Goal: Navigation & Orientation: Understand site structure

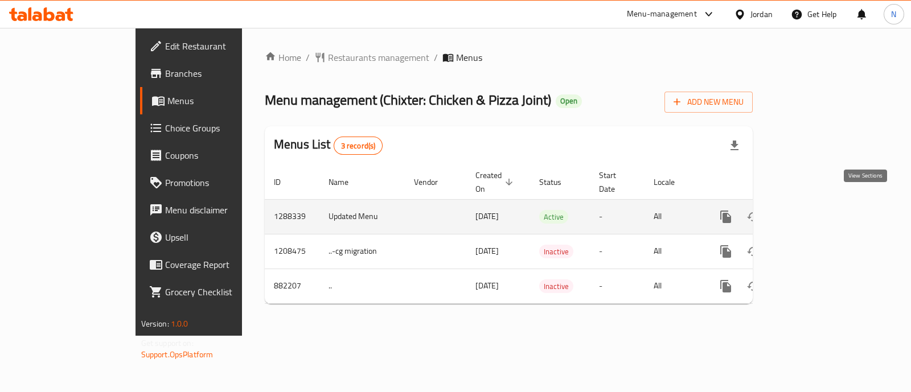
click at [813, 212] on icon "enhanced table" at bounding box center [808, 217] width 10 height 10
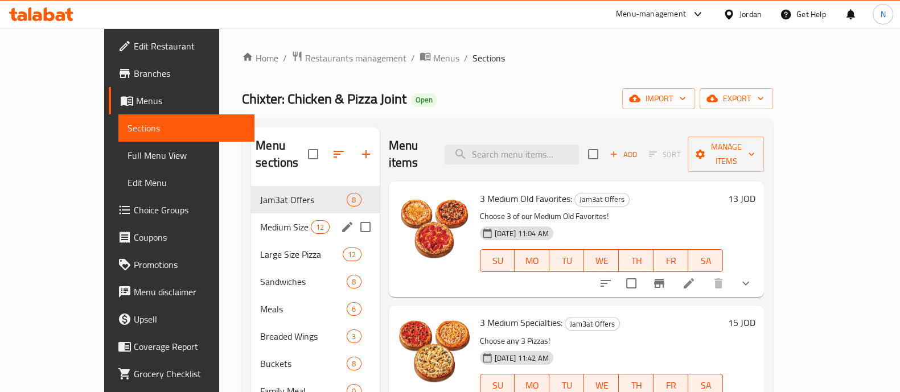
click at [260, 220] on span "Medium Size Pizza 10 Inch" at bounding box center [285, 227] width 51 height 14
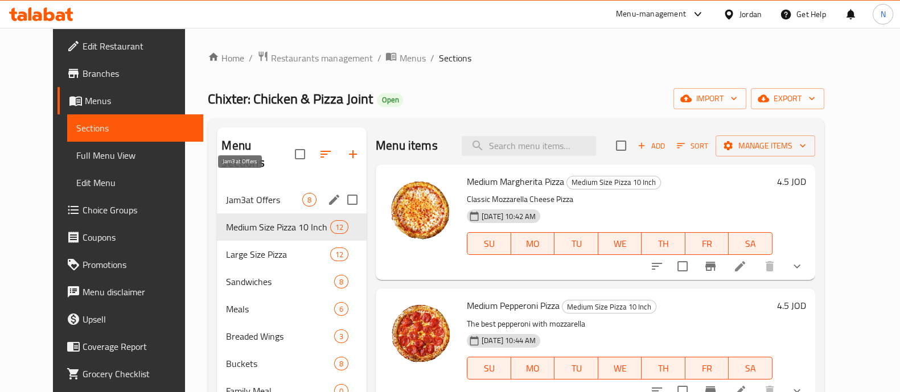
click at [251, 193] on span "Jam3at Offers" at bounding box center [264, 200] width 76 height 14
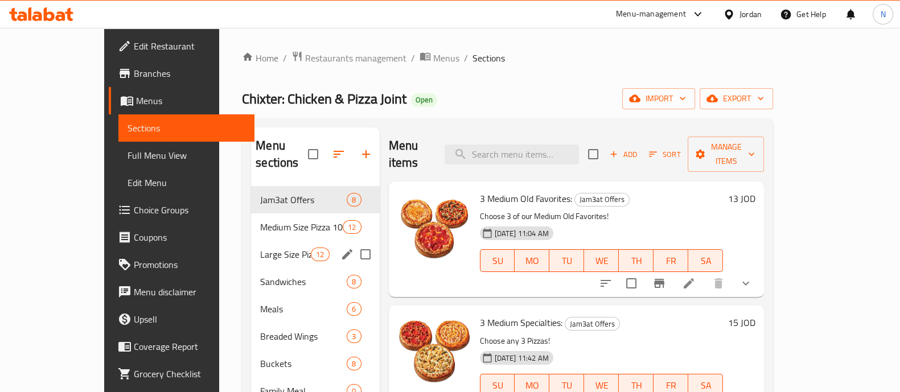
click at [260, 248] on span "Large Size Pizza" at bounding box center [285, 255] width 51 height 14
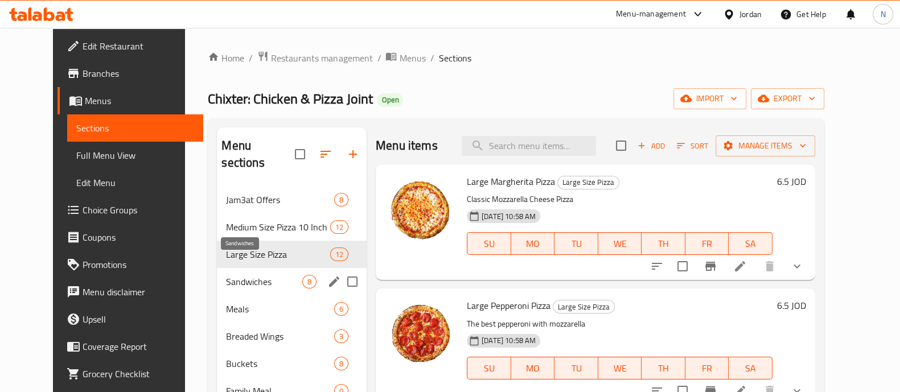
click at [228, 272] on div "Sandwiches 8" at bounding box center [292, 281] width 150 height 27
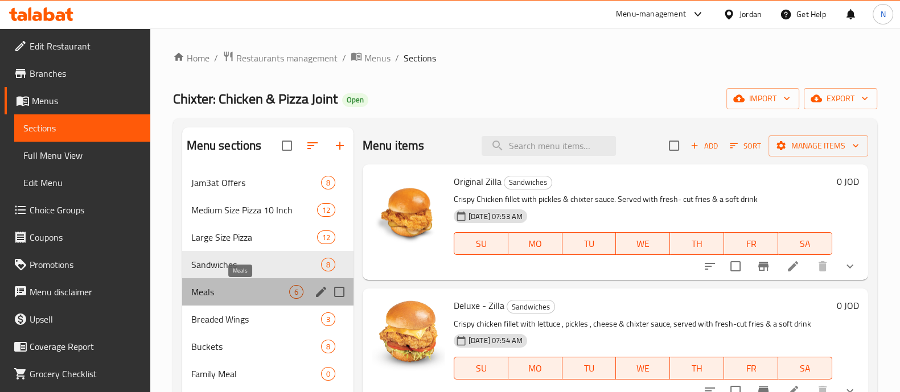
click at [228, 289] on span "Meals" at bounding box center [240, 292] width 98 height 14
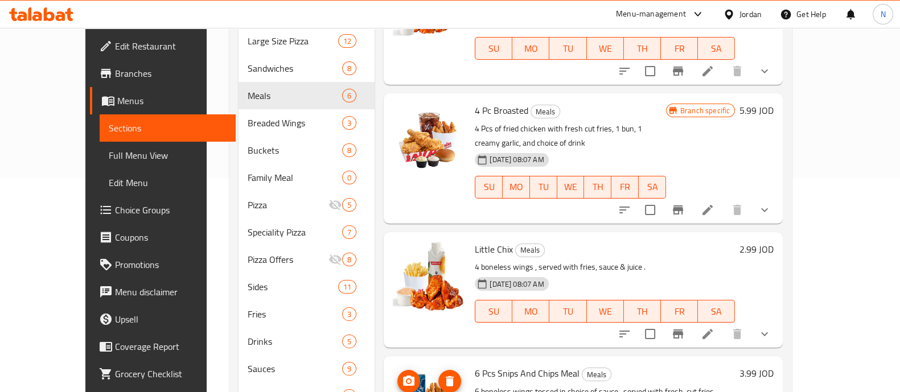
scroll to position [291, 0]
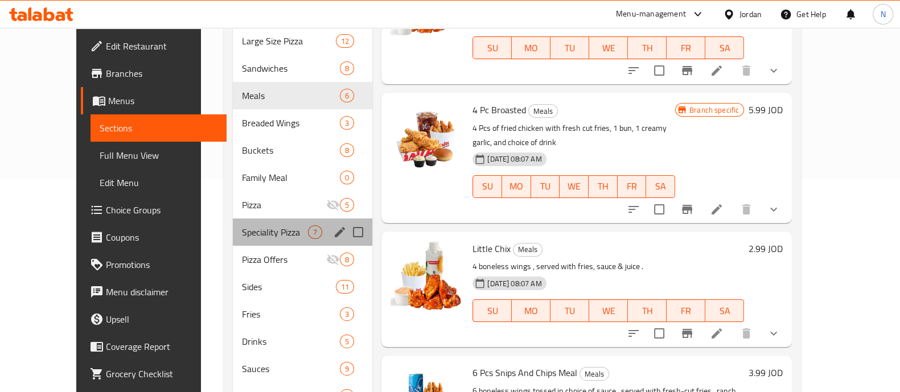
click at [243, 226] on span "Speciality Pizza" at bounding box center [275, 233] width 66 height 14
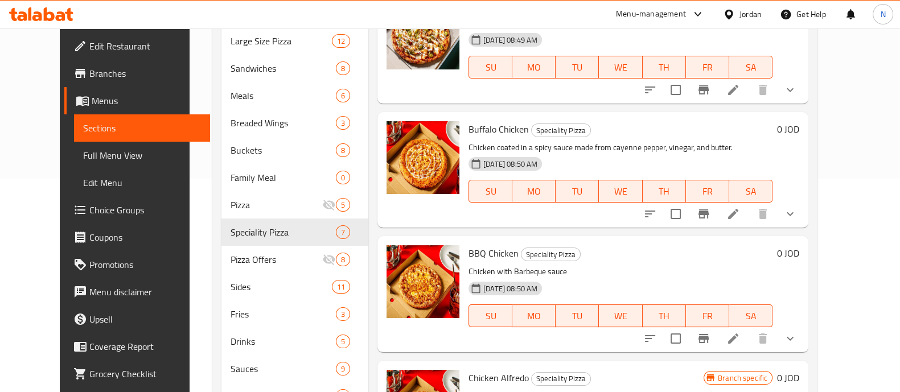
scroll to position [55, 0]
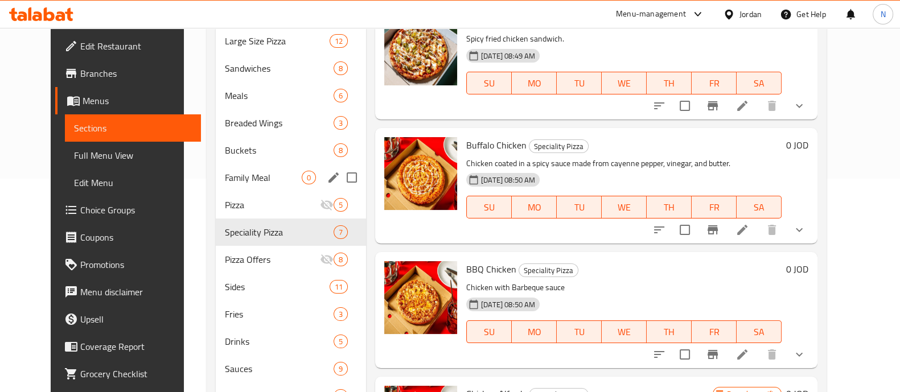
click at [236, 167] on div "Family Meal 0" at bounding box center [291, 177] width 150 height 27
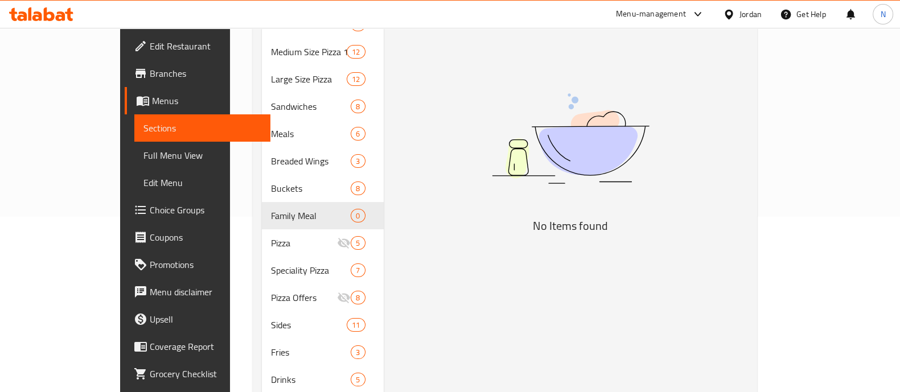
scroll to position [208, 0]
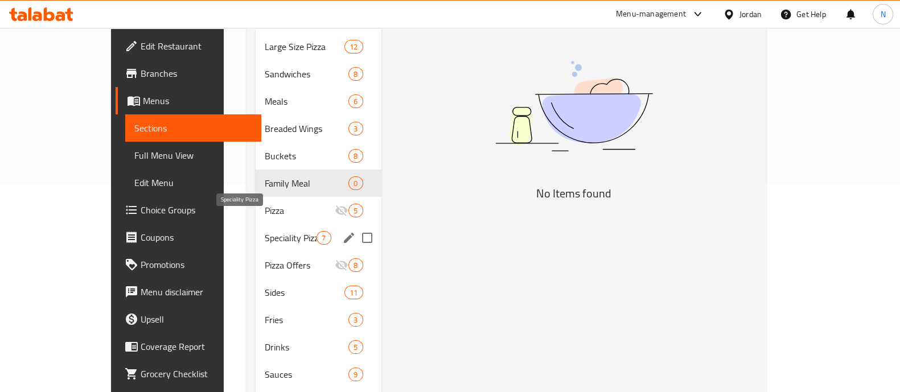
click at [265, 231] on span "Speciality Pizza" at bounding box center [291, 238] width 52 height 14
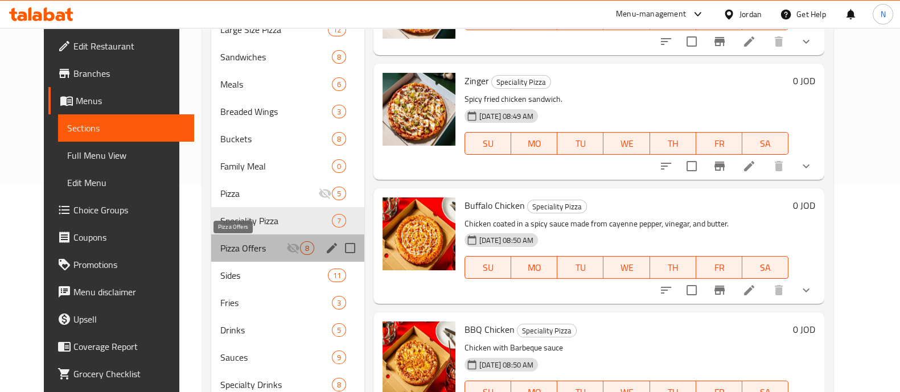
click at [226, 253] on span "Pizza Offers" at bounding box center [253, 248] width 66 height 14
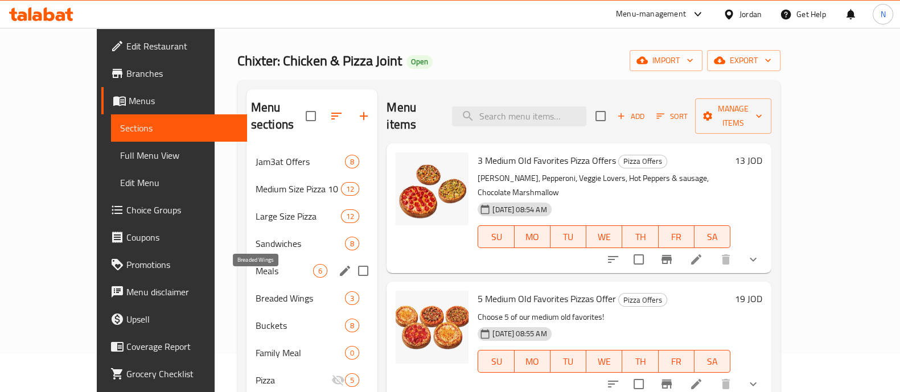
scroll to position [36, 0]
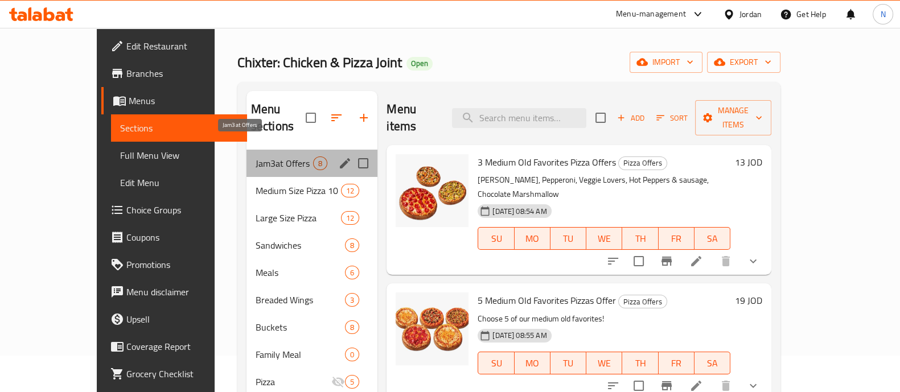
click at [256, 157] on span "Jam3at Offers" at bounding box center [285, 164] width 58 height 14
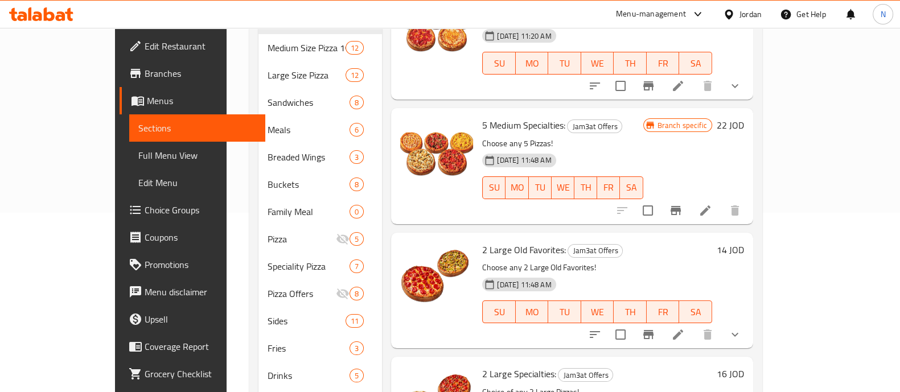
scroll to position [250, 0]
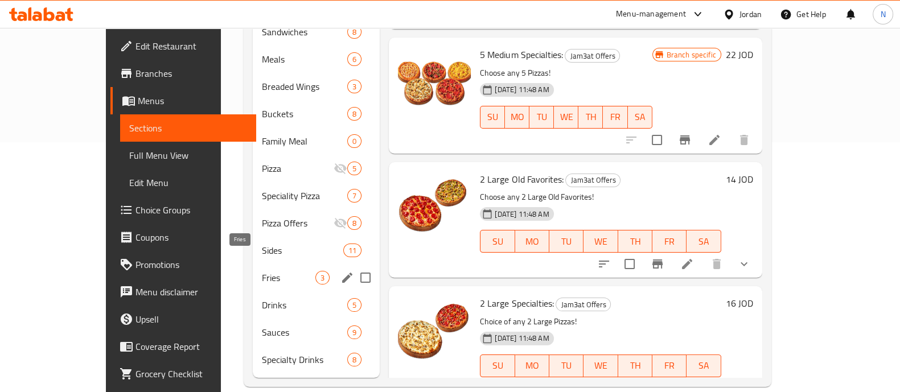
click at [262, 271] on span "Fries" at bounding box center [289, 278] width 54 height 14
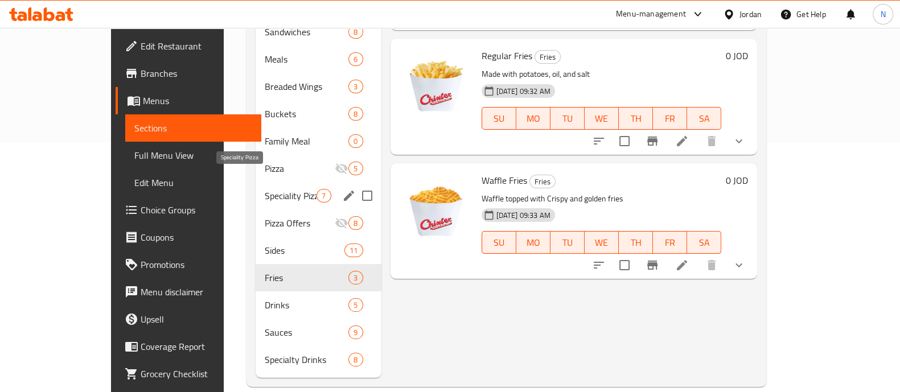
click at [265, 189] on span "Speciality Pizza" at bounding box center [291, 196] width 52 height 14
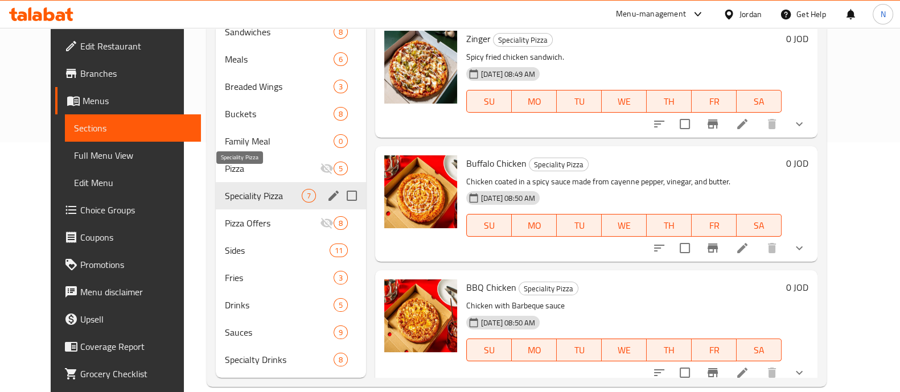
click at [233, 189] on span "Speciality Pizza" at bounding box center [263, 196] width 77 height 14
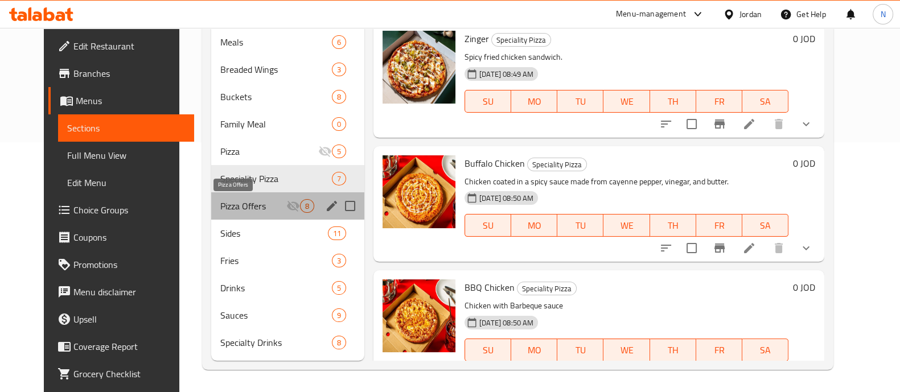
click at [220, 202] on span "Pizza Offers" at bounding box center [253, 206] width 66 height 14
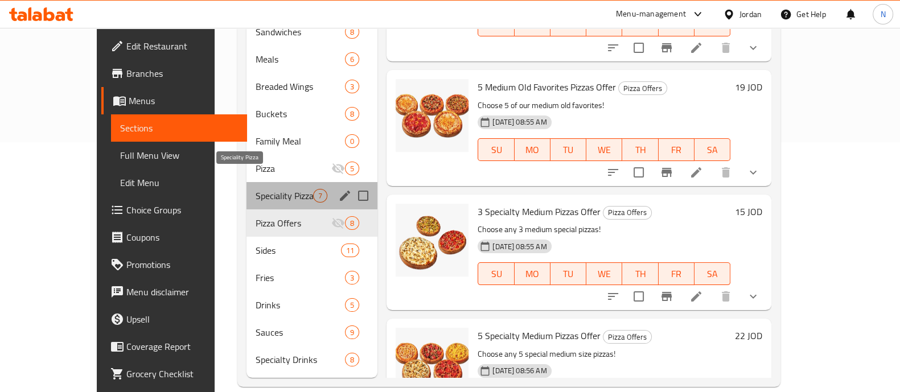
click at [256, 189] on span "Speciality Pizza" at bounding box center [285, 196] width 58 height 14
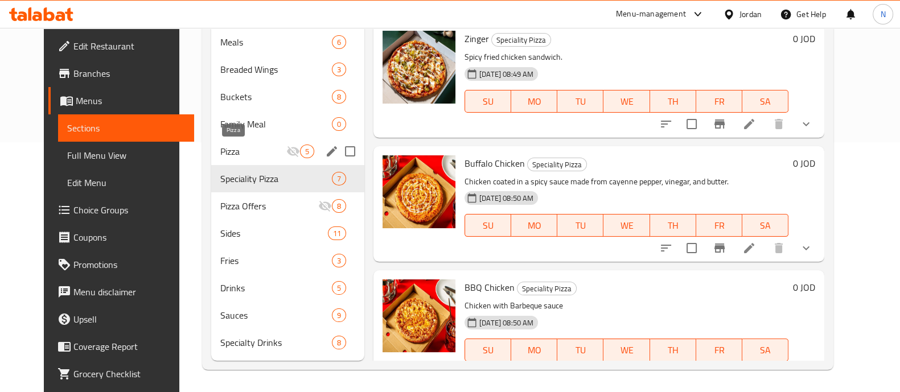
click at [229, 150] on span "Pizza" at bounding box center [253, 152] width 66 height 14
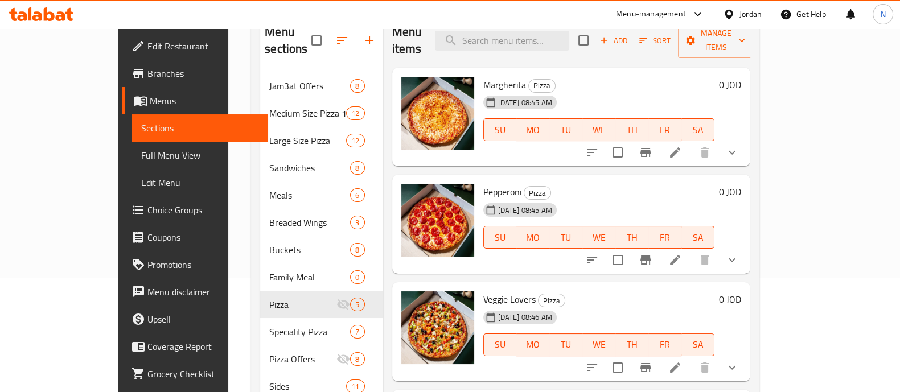
scroll to position [103, 0]
